Goal: Check status: Check status

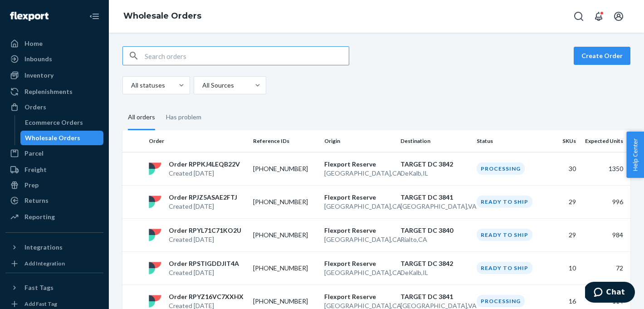
click at [146, 57] on input "text" at bounding box center [247, 56] width 204 height 18
click at [30, 57] on div "Inbounds" at bounding box center [39, 58] width 28 height 9
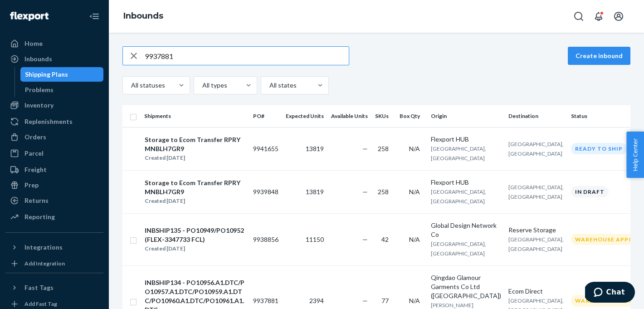
type input "9937881"
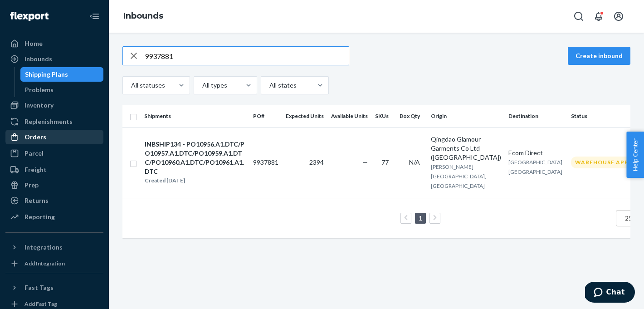
click at [34, 138] on div "Orders" at bounding box center [36, 137] width 22 height 9
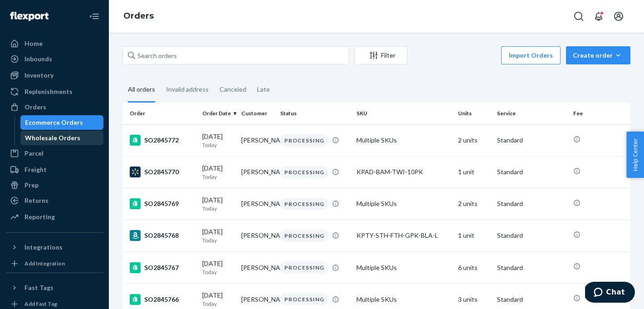
click at [41, 136] on div "Wholesale Orders" at bounding box center [52, 137] width 55 height 9
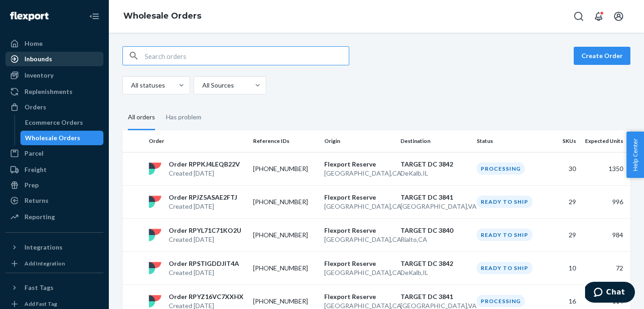
click at [31, 54] on div "Inbounds" at bounding box center [54, 59] width 96 height 13
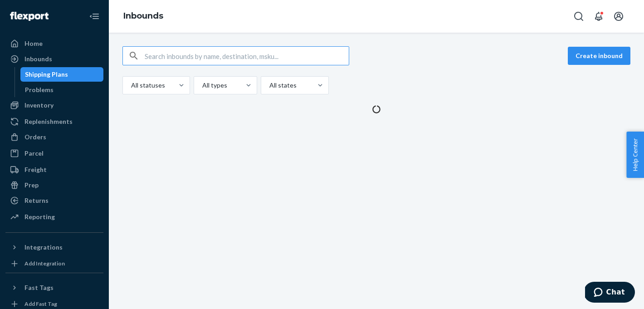
click at [197, 56] on input "text" at bounding box center [247, 56] width 204 height 18
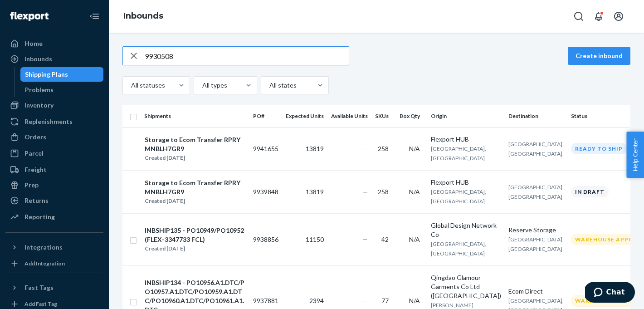
type input "9930508"
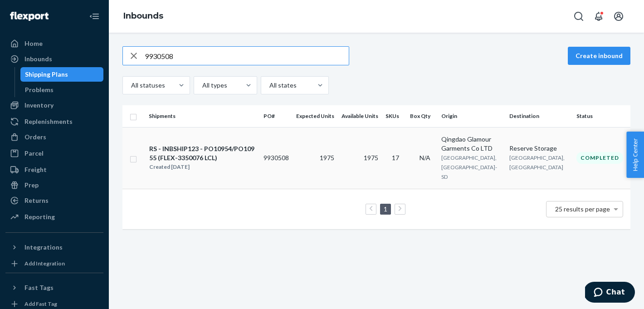
click at [229, 146] on div "RS - INBSHIP123 - PO10954/PO10955 (FLEX-3350076 LCL)" at bounding box center [202, 153] width 107 height 18
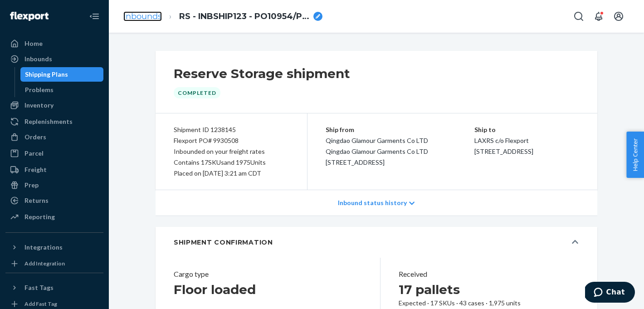
click at [154, 19] on link "Inbounds" at bounding box center [142, 16] width 39 height 10
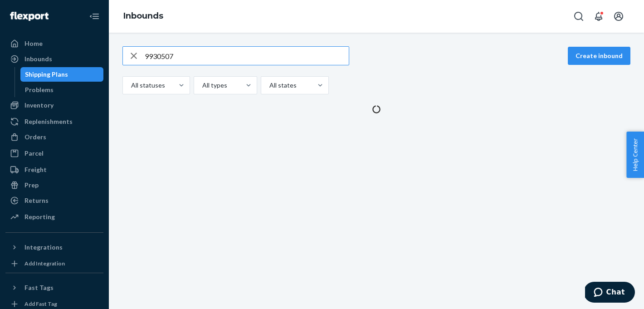
type input "9930507"
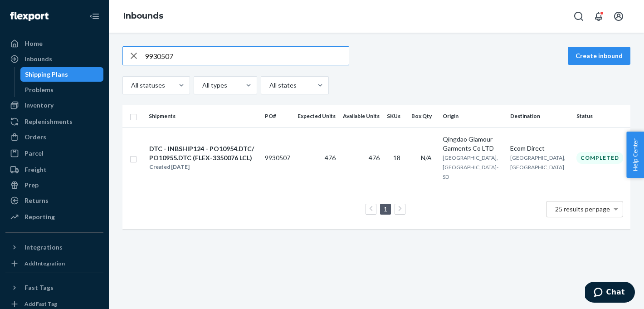
type input "9930507"
click at [214, 151] on div "DTC - INBSHIP124 - PO10954.DTC/PO10955.DTC (FLEX-3350076 LCL)" at bounding box center [203, 153] width 108 height 18
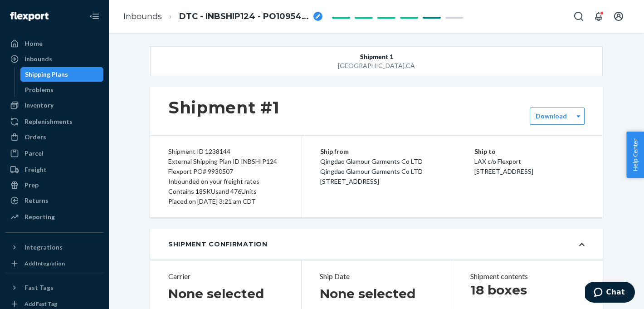
type input "FLEX-3350076"
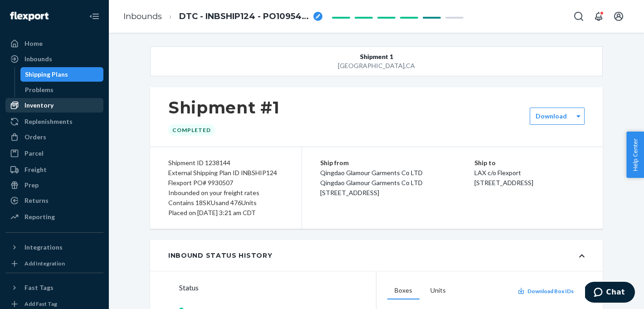
click at [23, 103] on div at bounding box center [17, 105] width 15 height 9
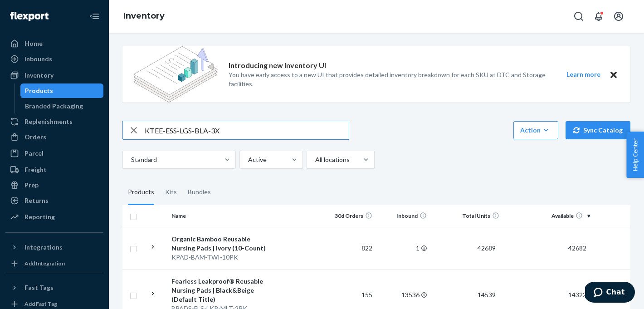
type input "KTEE-ESS-LGS-BLA-3X"
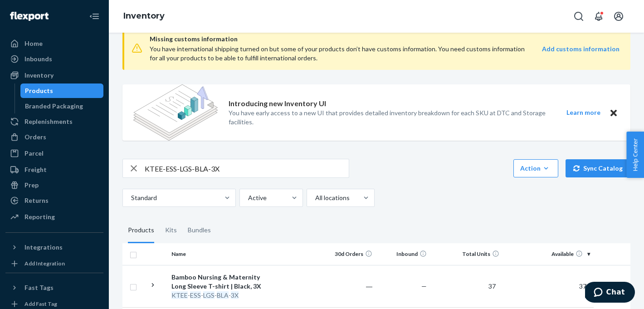
scroll to position [52, 0]
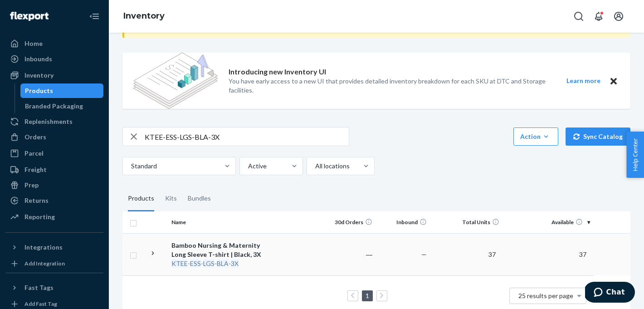
click at [239, 254] on div "Bamboo Nursing & Maternity Long Sleeve T-shirt | Black, 3X" at bounding box center [219, 250] width 95 height 18
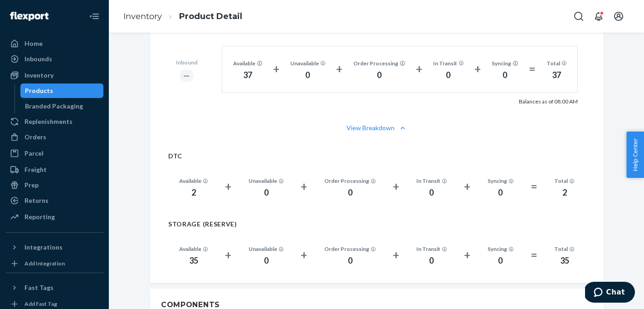
scroll to position [647, 0]
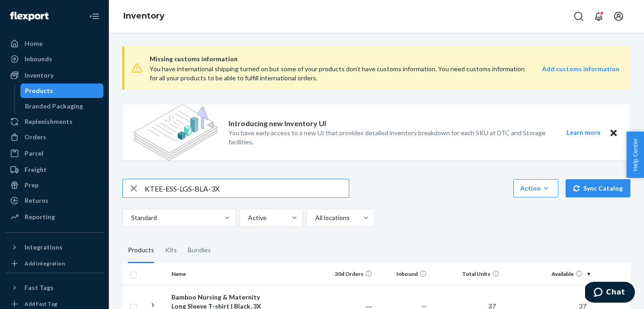
click at [207, 189] on input "KTEE-ESS-LGS-BLA-3X" at bounding box center [247, 188] width 204 height 18
type input "KTEE-ESS-LGS-BWN-3X"
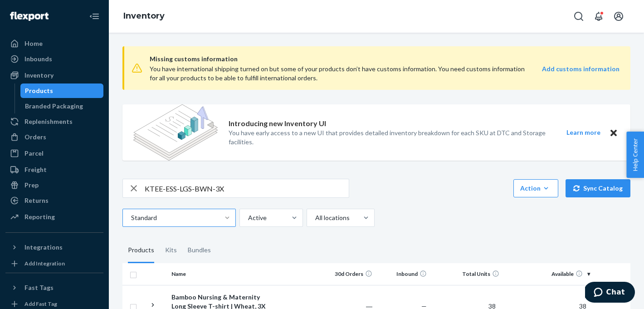
scroll to position [67, 0]
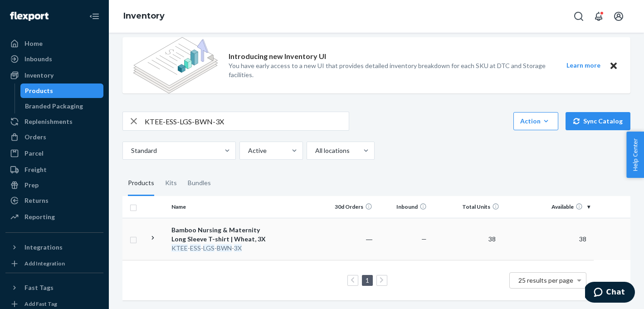
click at [222, 229] on div "Bamboo Nursing & Maternity Long Sleeve T-shirt | Wheat, 3X" at bounding box center [219, 235] width 95 height 18
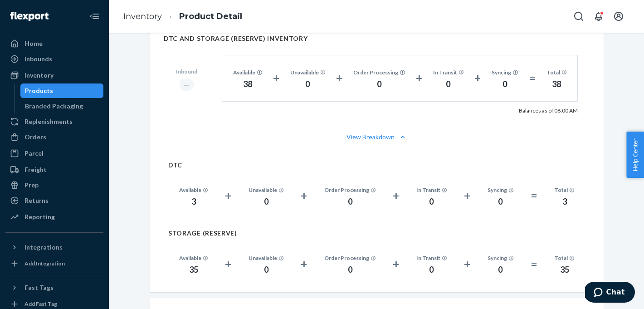
scroll to position [649, 0]
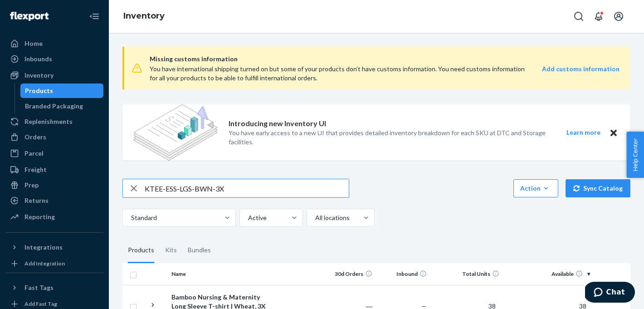
click at [210, 188] on input "KTEE-ESS-LGS-BWN-3X" at bounding box center [247, 188] width 204 height 18
type input "KTEE-ESS-LGS-GRH-3X"
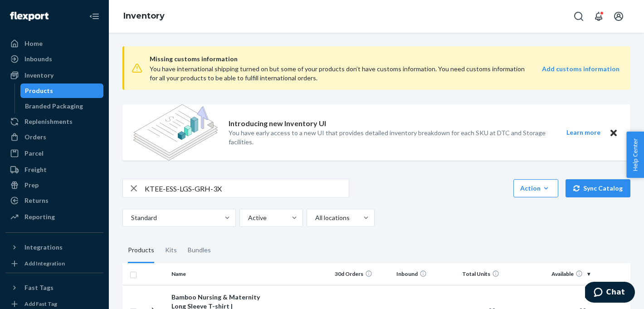
scroll to position [76, 0]
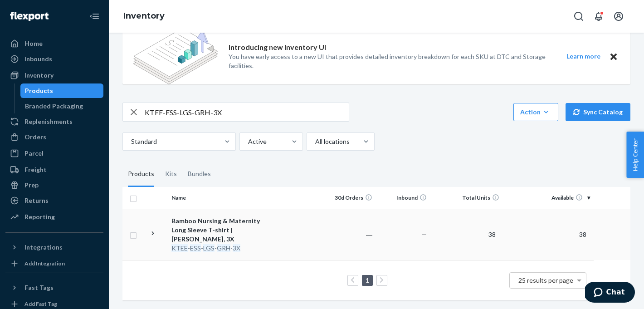
click at [231, 236] on div "Bamboo Nursing & Maternity Long Sleeve T-shirt | [PERSON_NAME], 3X" at bounding box center [219, 229] width 95 height 27
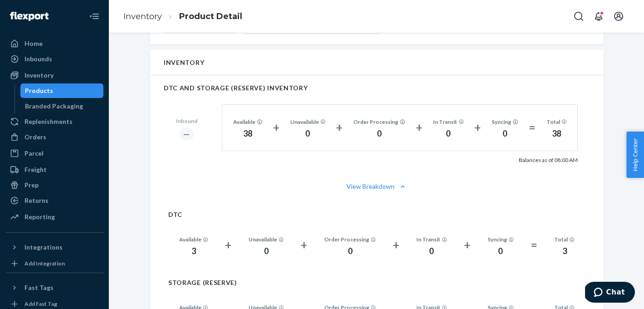
scroll to position [644, 0]
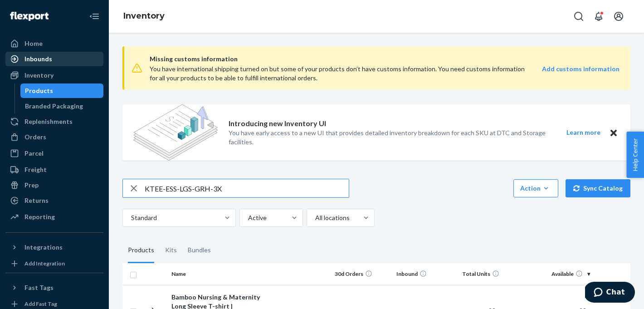
click at [37, 60] on div "Inbounds" at bounding box center [39, 58] width 28 height 9
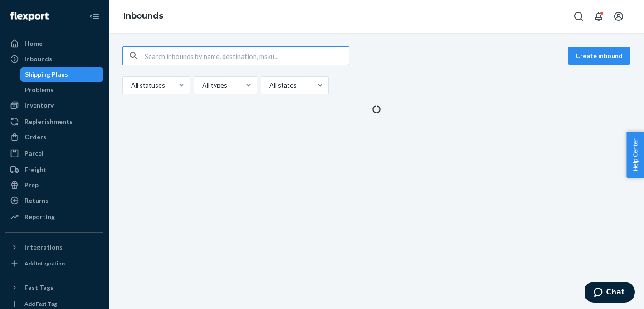
click at [154, 59] on input "text" at bounding box center [247, 56] width 204 height 18
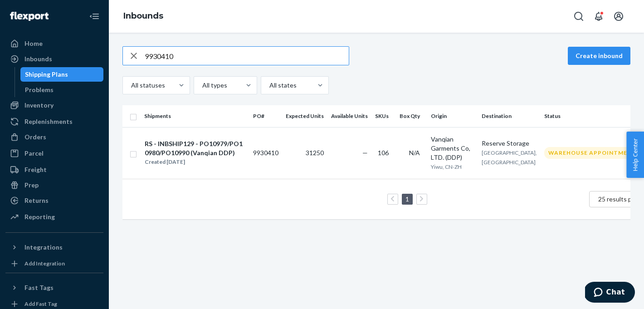
click at [187, 57] on input "9930410" at bounding box center [247, 56] width 204 height 18
paste input "1087"
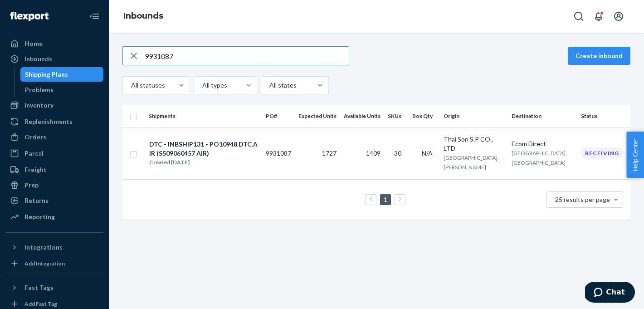
click at [168, 57] on input "9931087" at bounding box center [247, 56] width 204 height 18
paste input "0392"
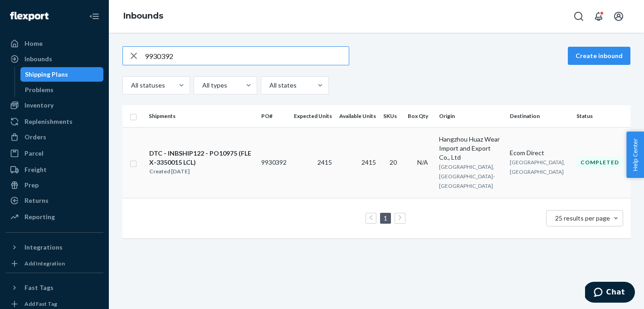
type input "9930392"
click at [234, 150] on div "DTC - INBSHIP122 - PO10975 (FLEX-3350015 LCL)" at bounding box center [201, 158] width 104 height 18
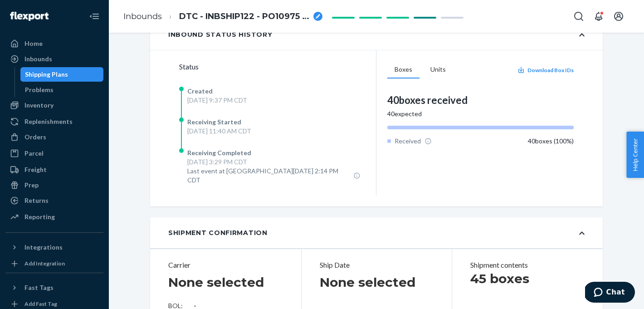
scroll to position [246, 0]
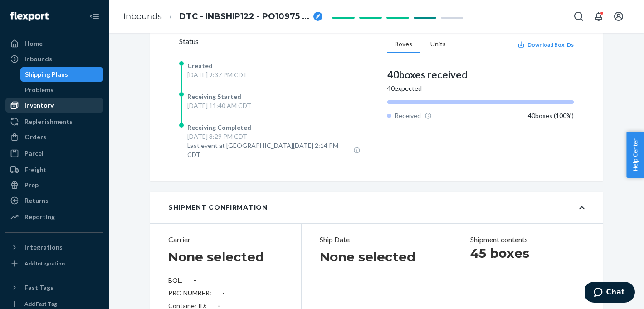
click at [38, 103] on div "Inventory" at bounding box center [39, 105] width 29 height 9
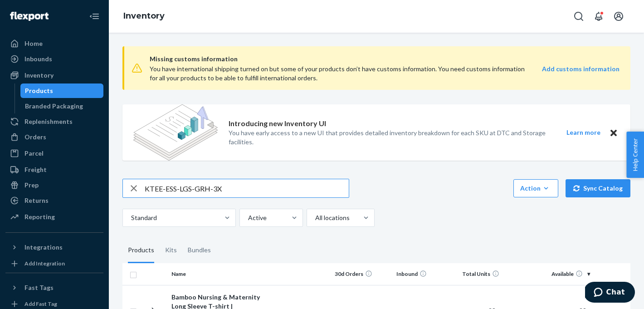
click at [213, 192] on input "KTEE-ESS-LGS-GRH-3X" at bounding box center [247, 188] width 204 height 18
type input "KBRA-TTM-2PK-BBG-M"
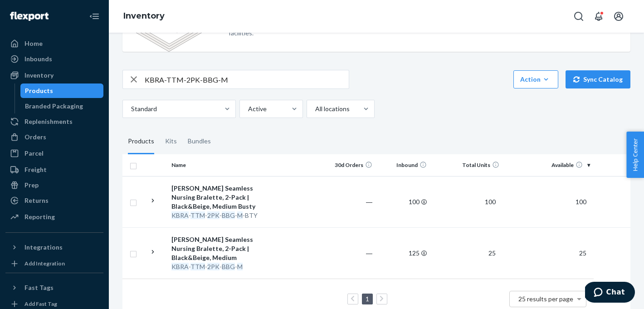
scroll to position [118, 0]
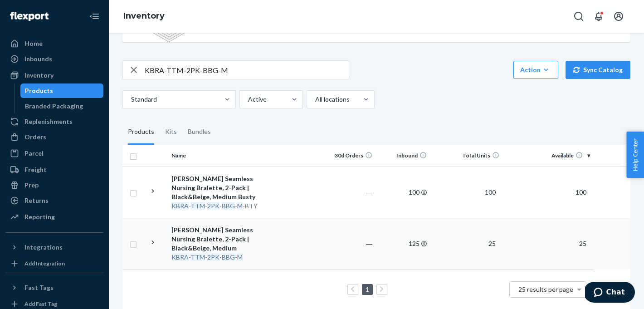
click at [262, 236] on div "[PERSON_NAME] Seamless Nursing Bralette, 2-Pack | Black&Beige, Medium" at bounding box center [219, 239] width 95 height 27
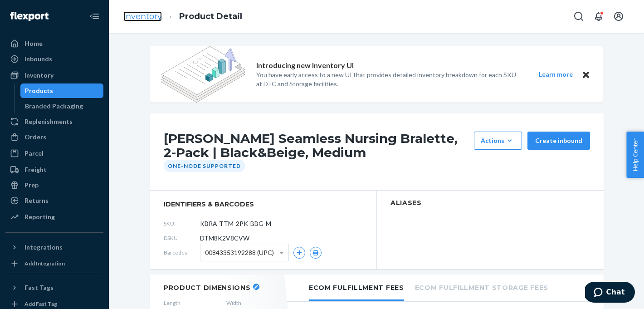
click at [143, 19] on link "Inventory" at bounding box center [142, 16] width 39 height 10
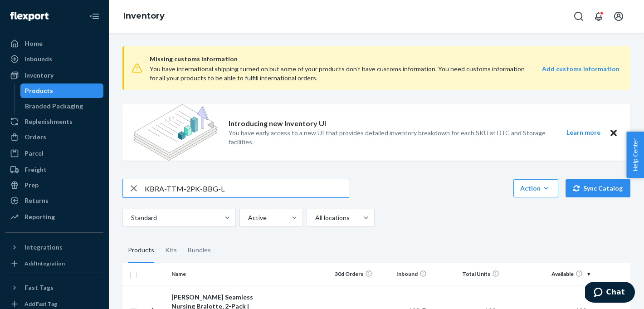
type input "KBRA-TTM-2PK-BBG-L"
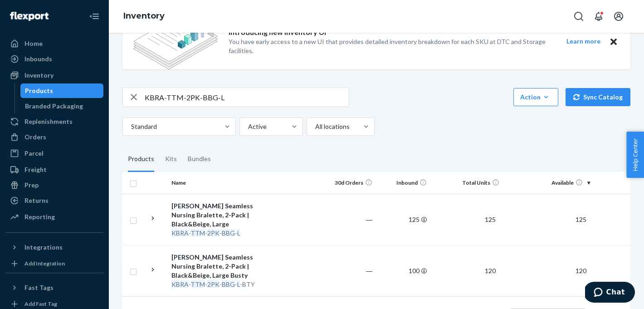
scroll to position [89, 0]
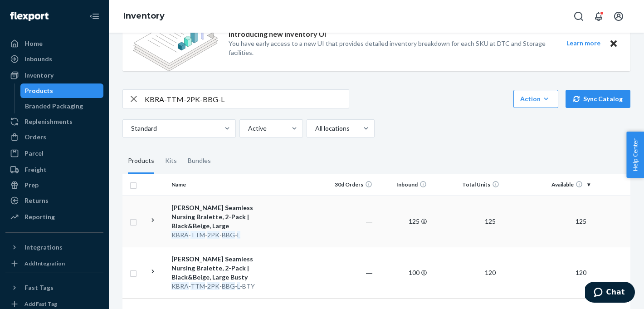
click at [221, 219] on div "[PERSON_NAME] Seamless Nursing Bralette, 2-Pack | Black&Beige, Large" at bounding box center [219, 216] width 95 height 27
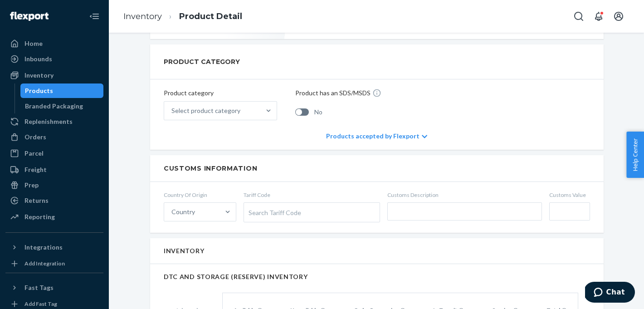
scroll to position [352, 0]
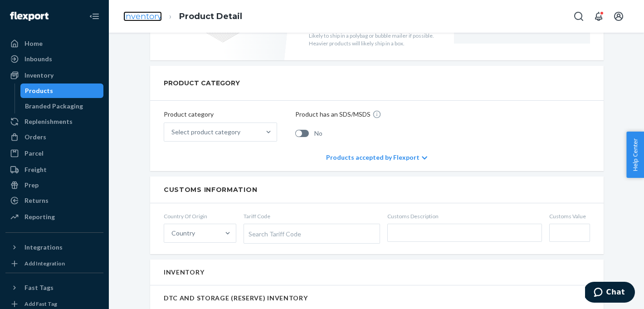
click at [137, 13] on link "Inventory" at bounding box center [142, 16] width 39 height 10
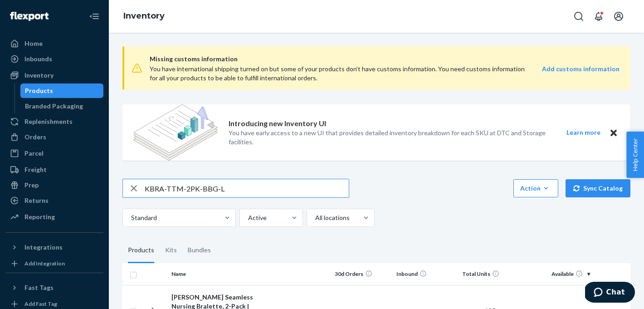
click at [204, 188] on input "KBRA-TTM-2PK-BBG-L" at bounding box center [247, 188] width 204 height 18
type input "KBRA-TTM-2PK-BBG-L-BTY"
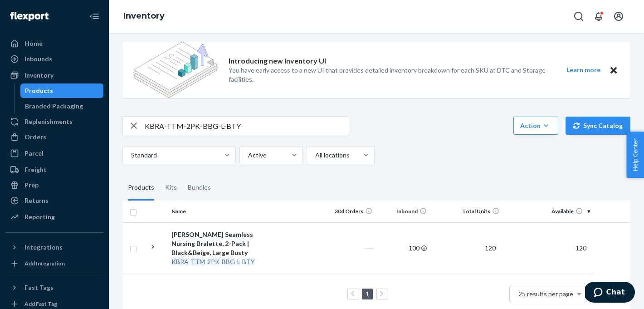
scroll to position [76, 0]
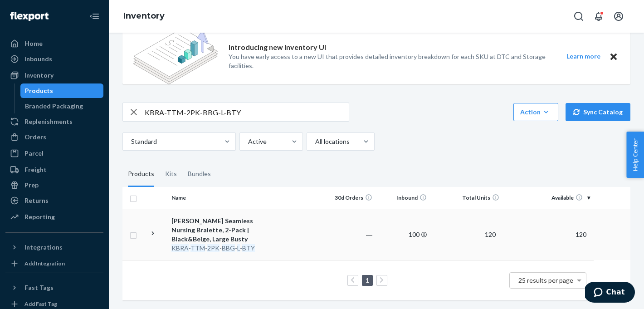
click at [238, 235] on div "[PERSON_NAME] Seamless Nursing Bralette, 2-Pack | Black&Beige, Large Busty" at bounding box center [219, 229] width 95 height 27
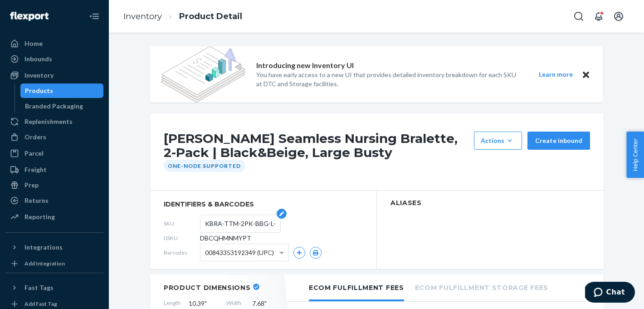
click at [203, 224] on form "KBRA-TTM-2PK-BBG-L-BTY" at bounding box center [240, 224] width 81 height 18
drag, startPoint x: 205, startPoint y: 223, endPoint x: 297, endPoint y: 223, distance: 91.7
click at [297, 223] on div "SKU KBRA-TTM-2PK-BBG-L-BTY" at bounding box center [263, 223] width 199 height 15
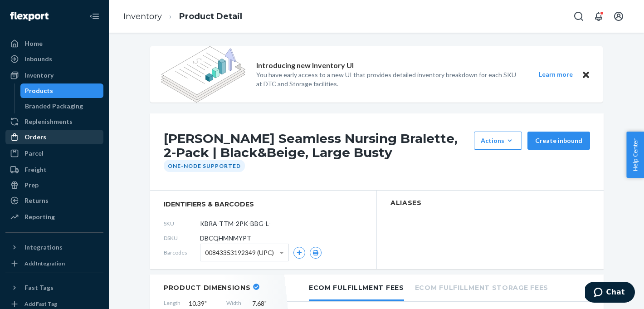
click at [30, 137] on div "Orders" at bounding box center [36, 137] width 22 height 9
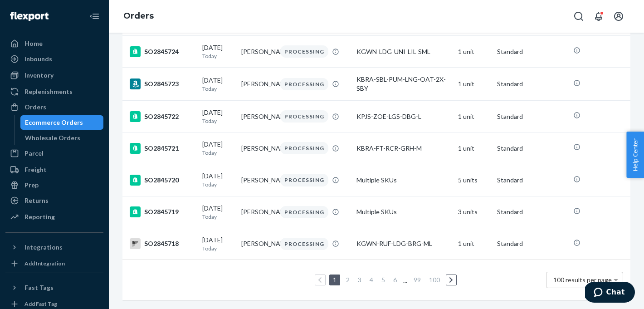
scroll to position [3221, 0]
click at [371, 281] on link "4" at bounding box center [371, 280] width 7 height 8
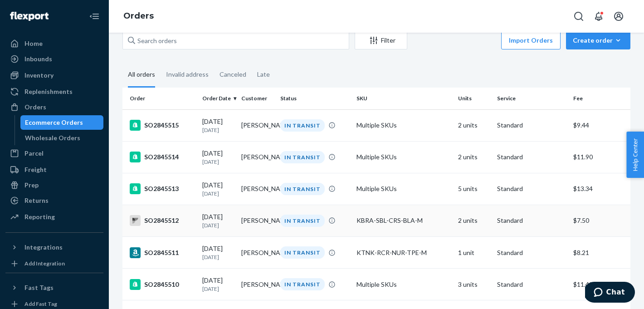
scroll to position [18, 0]
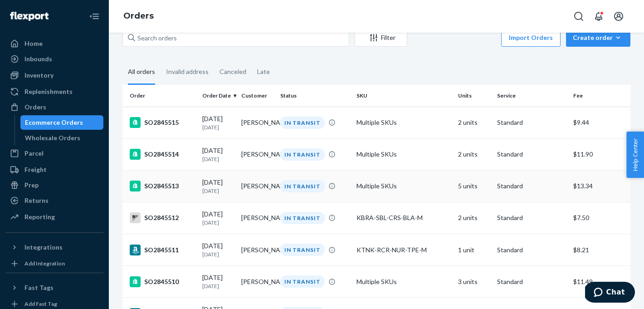
click at [171, 187] on div "SO2845513" at bounding box center [162, 186] width 65 height 11
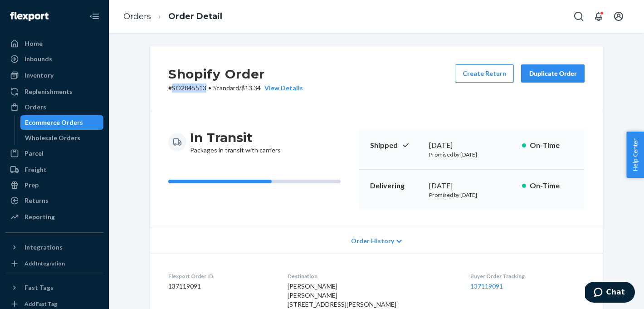
drag, startPoint x: 206, startPoint y: 90, endPoint x: 171, endPoint y: 90, distance: 34.9
click at [171, 90] on p "# SO2845513 • Standard / $13.34 View Details" at bounding box center [235, 88] width 135 height 9
copy p "SO2845513"
click at [137, 16] on link "Orders" at bounding box center [137, 16] width 28 height 10
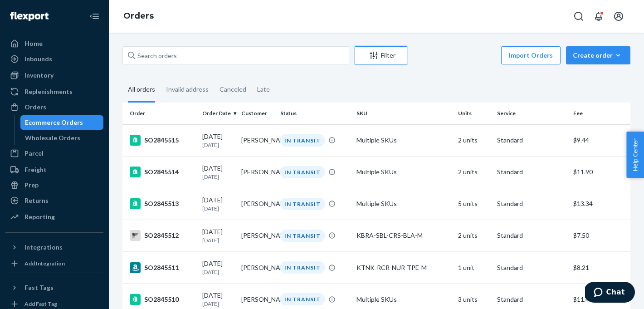
click at [379, 52] on div "Filter" at bounding box center [381, 55] width 52 height 9
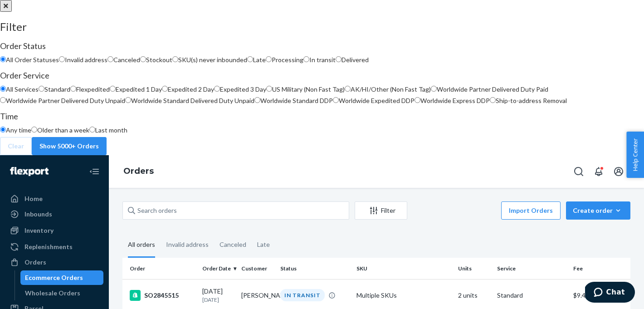
scroll to position [105, 0]
click at [168, 92] on input "Expedited 2 Day" at bounding box center [165, 89] width 6 height 6
radio input "true"
click at [103, 155] on button "Show 2124 Orders" at bounding box center [67, 146] width 71 height 18
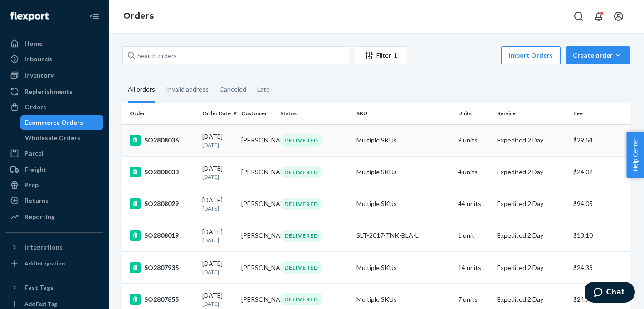
click at [190, 141] on div "SO2808036" at bounding box center [162, 140] width 65 height 11
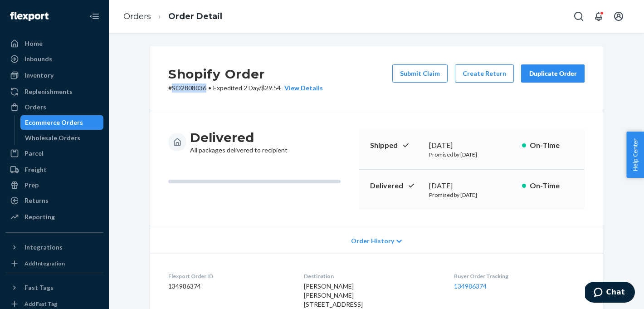
drag, startPoint x: 206, startPoint y: 89, endPoint x: 172, endPoint y: 89, distance: 34.5
click at [172, 89] on p "# SO2808036 • Expedited 2 Day / $29.54 View Details" at bounding box center [245, 88] width 155 height 9
copy p "SO2808036"
